Goal: Navigation & Orientation: Find specific page/section

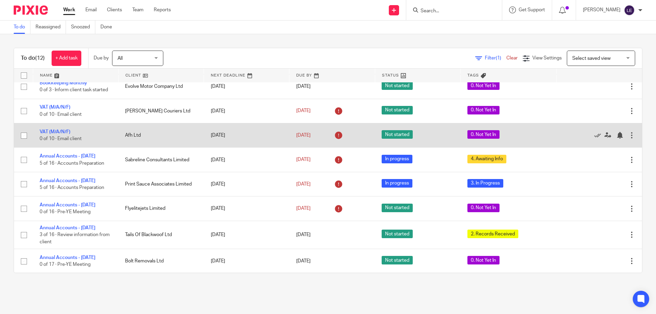
scroll to position [106, 0]
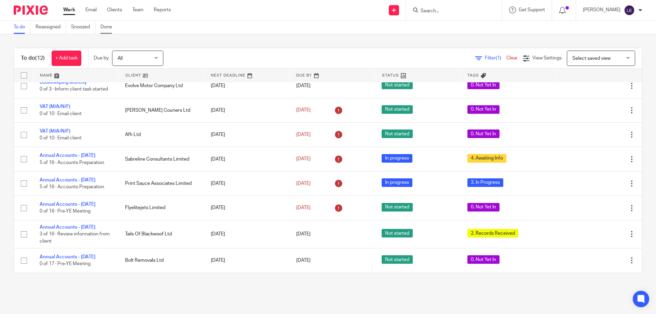
click at [104, 26] on link "Done" at bounding box center [108, 27] width 17 height 13
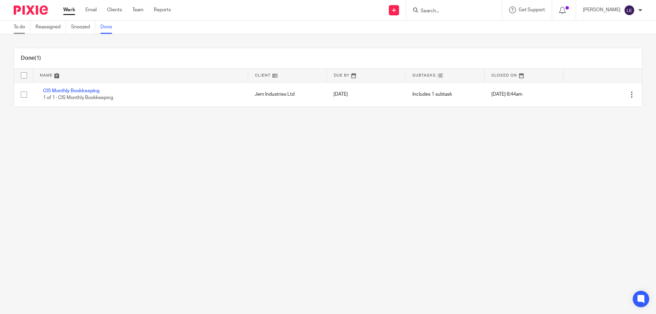
click at [21, 29] on link "To do" at bounding box center [22, 27] width 17 height 13
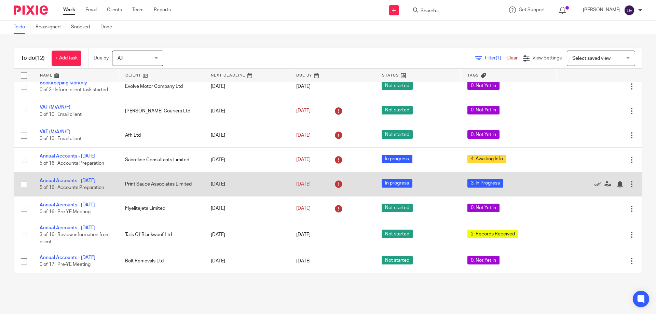
scroll to position [106, 0]
